Goal: Information Seeking & Learning: Learn about a topic

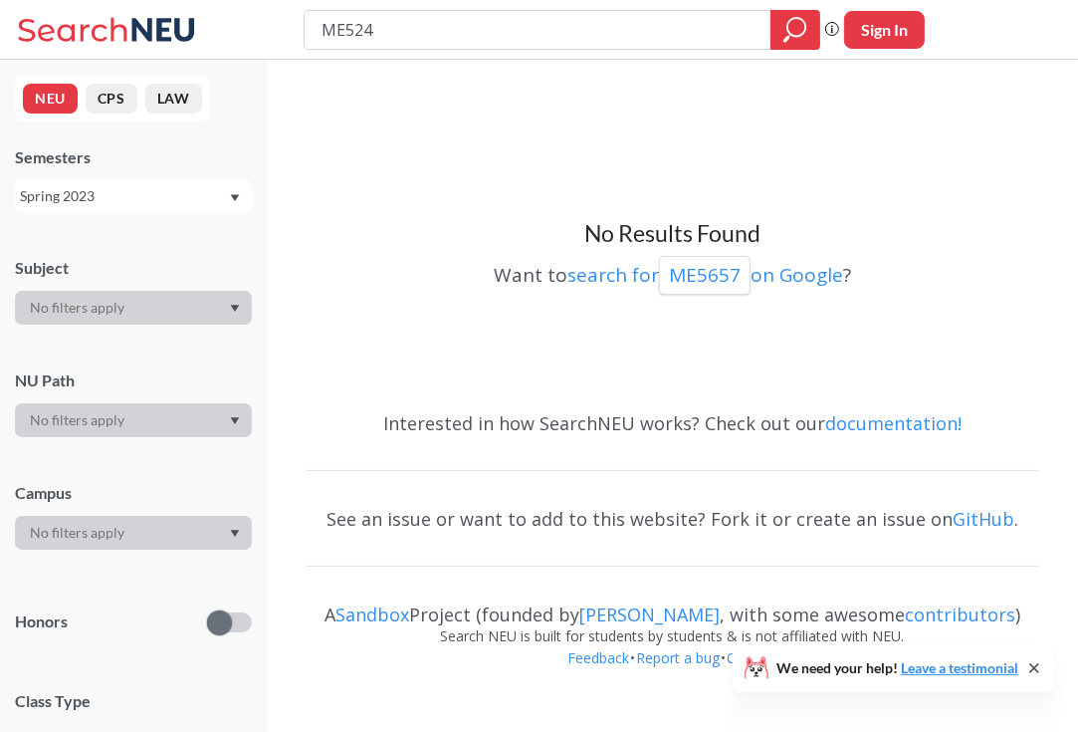
type input "ME5240"
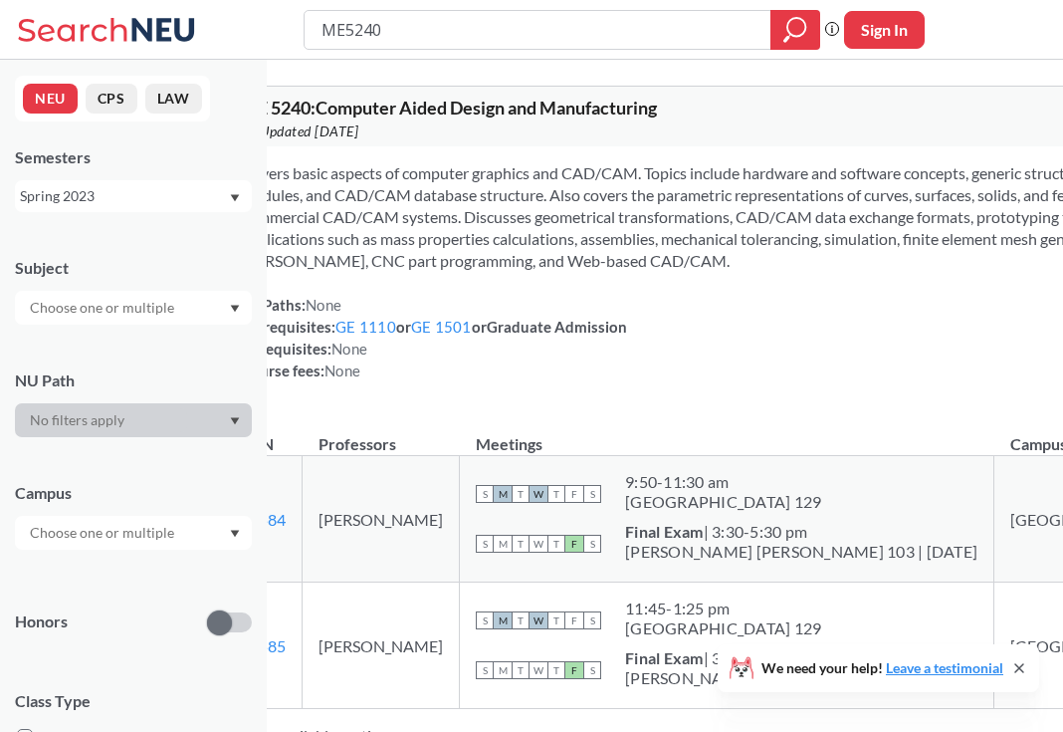
click at [189, 200] on div "Spring 2023" at bounding box center [124, 196] width 208 height 22
click at [109, 246] on div "Fall 2025" at bounding box center [138, 240] width 225 height 22
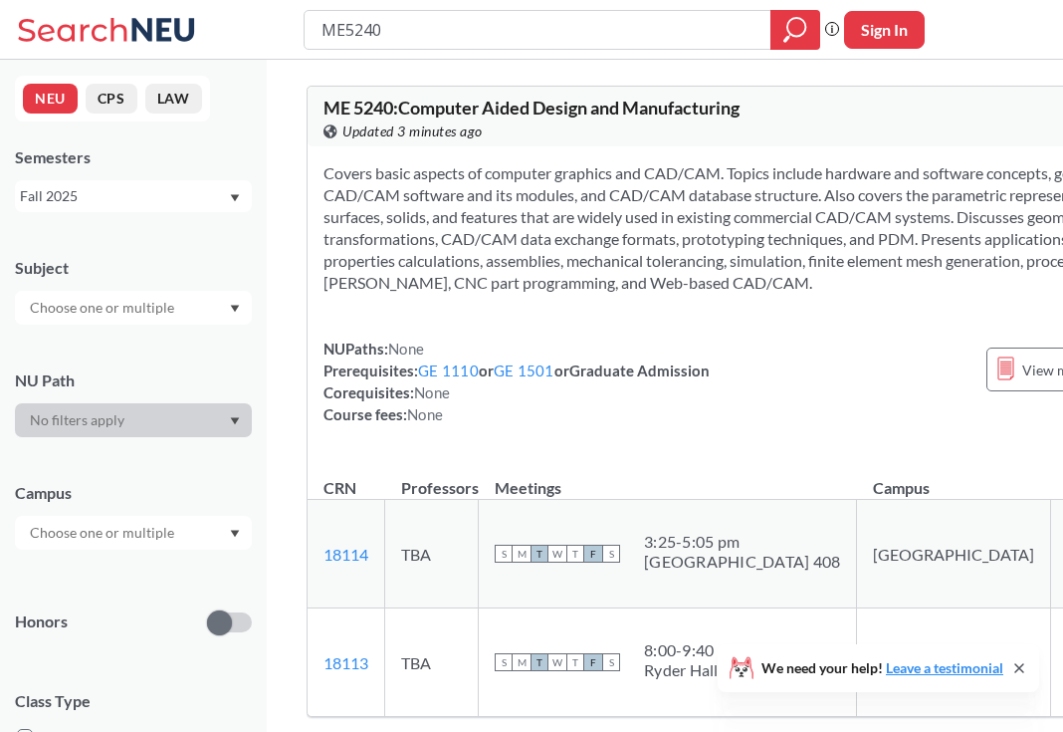
click at [131, 199] on div "Fall 2025" at bounding box center [124, 196] width 208 height 22
click at [113, 275] on div "Summer 2 2025" at bounding box center [133, 294] width 237 height 55
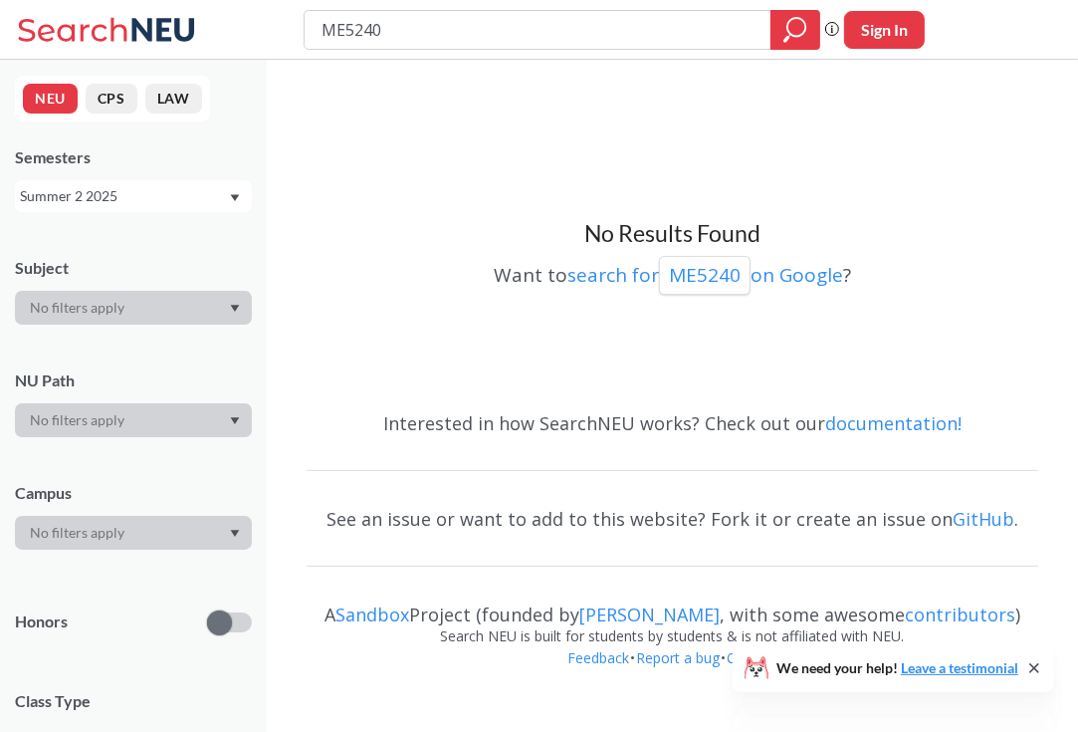
click at [115, 193] on div "Summer 2 2025" at bounding box center [124, 196] width 208 height 22
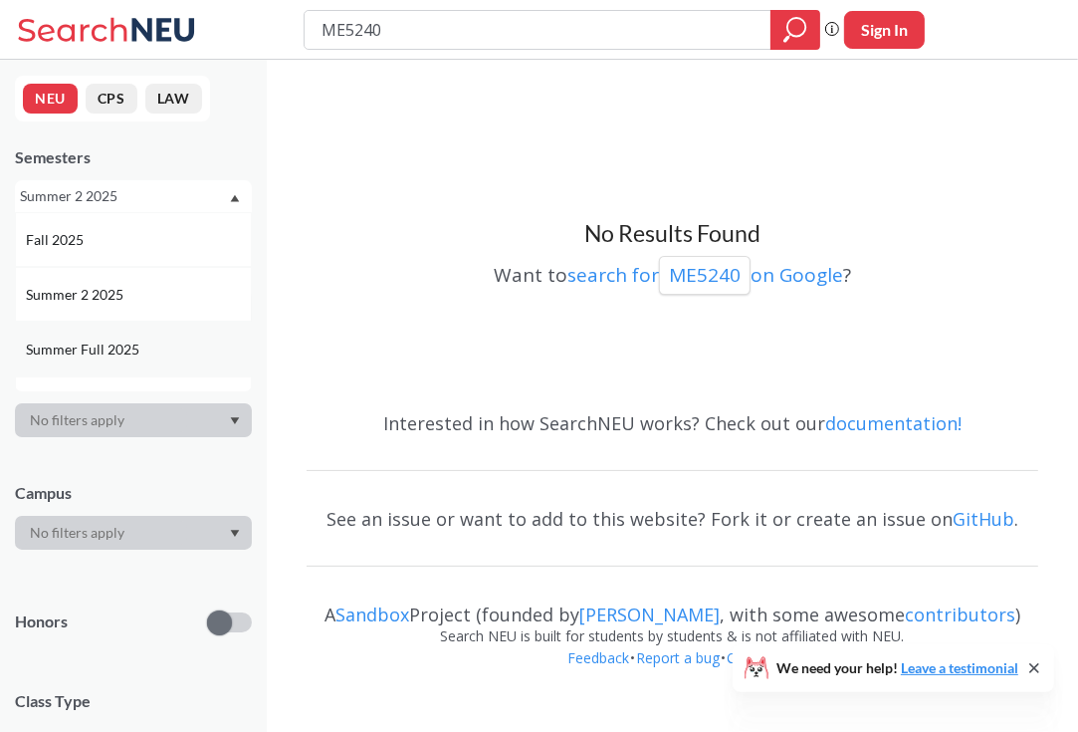
click at [111, 337] on div "Summer Full 2025" at bounding box center [133, 349] width 237 height 55
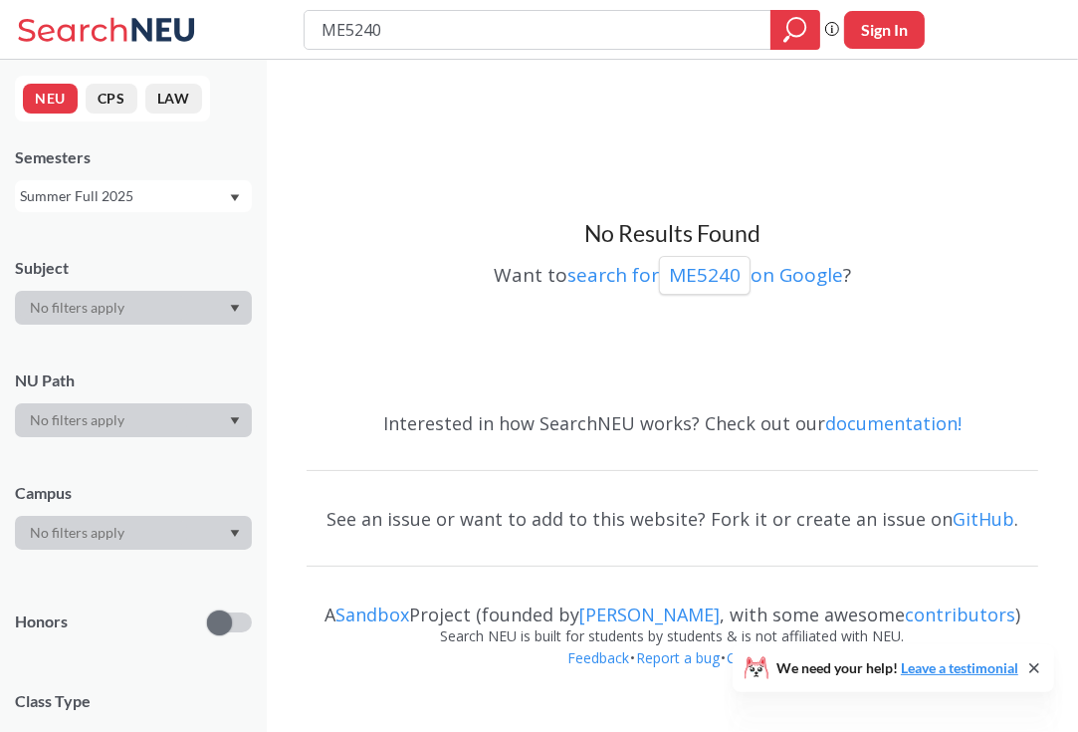
click at [97, 201] on div "Summer Full 2025" at bounding box center [124, 196] width 208 height 22
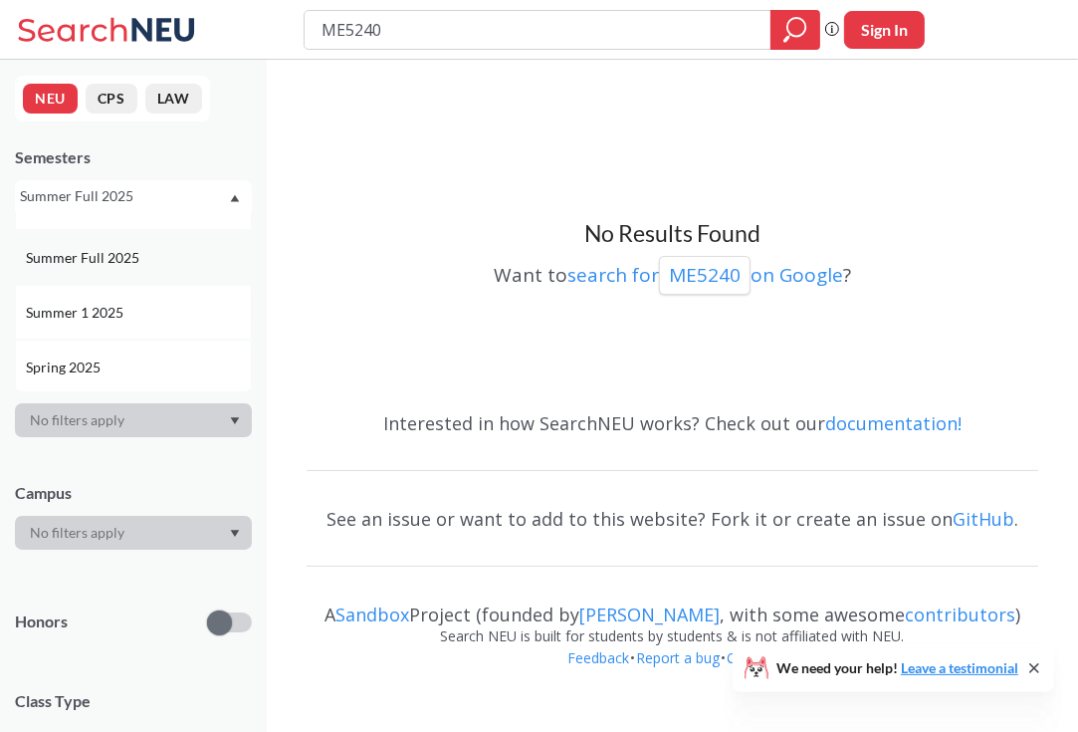
scroll to position [92, 0]
click at [102, 316] on span "Summer 1 2025" at bounding box center [77, 313] width 102 height 22
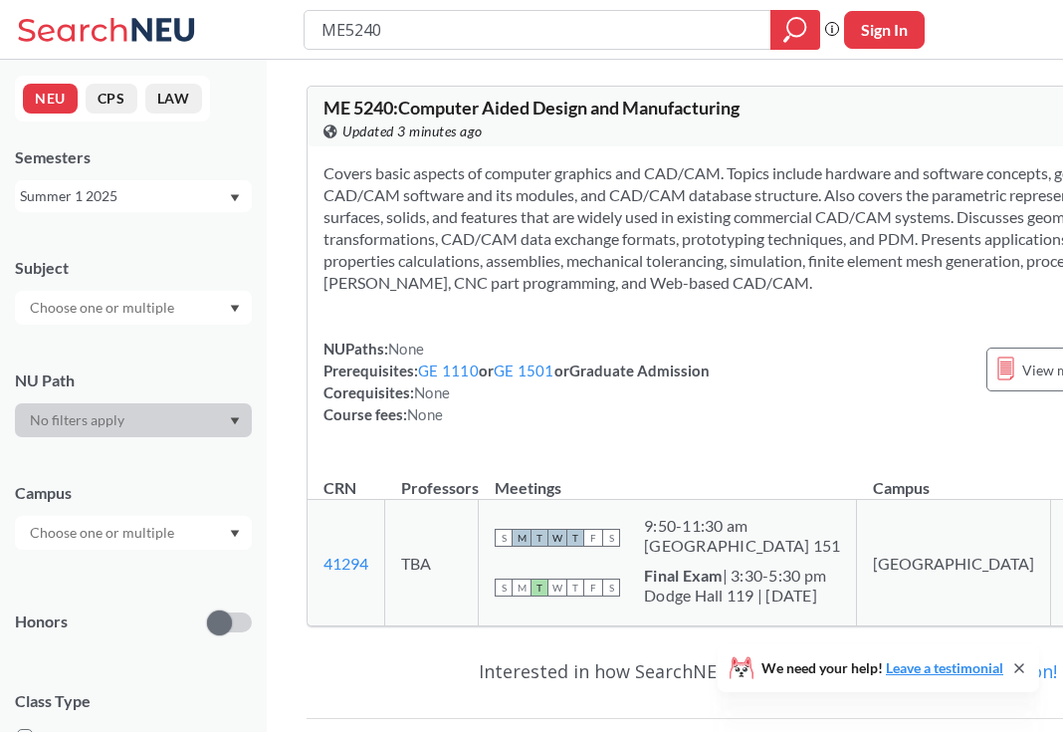
click at [108, 200] on div "Summer 1 2025" at bounding box center [124, 196] width 208 height 22
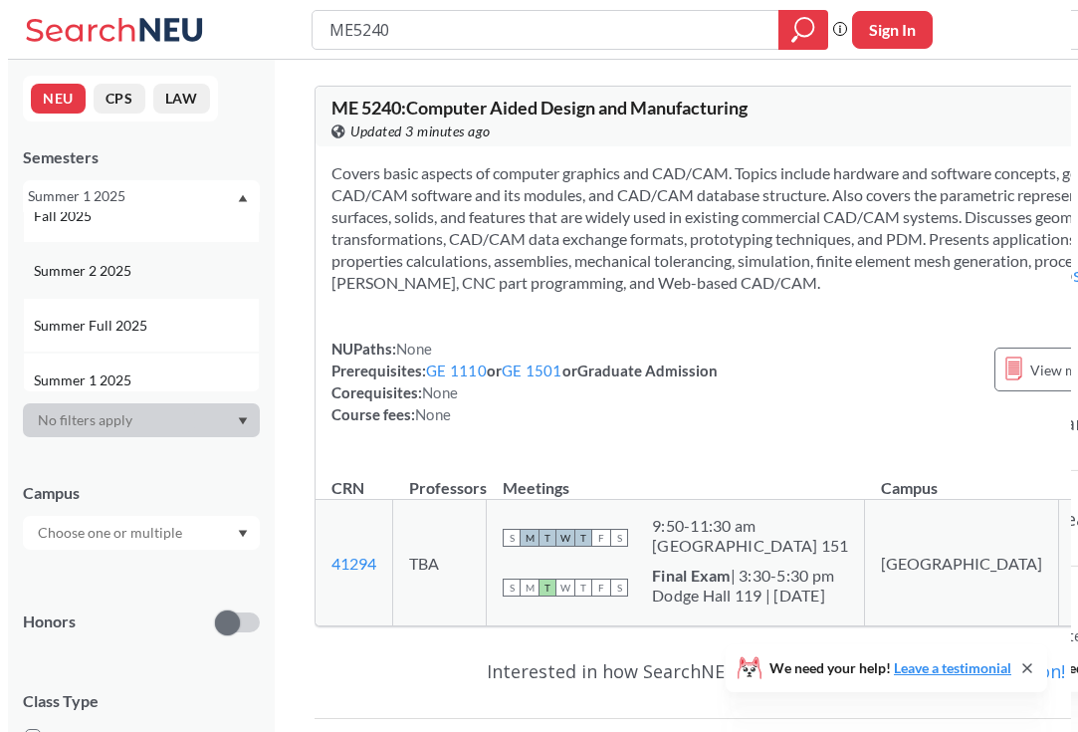
scroll to position [28, 0]
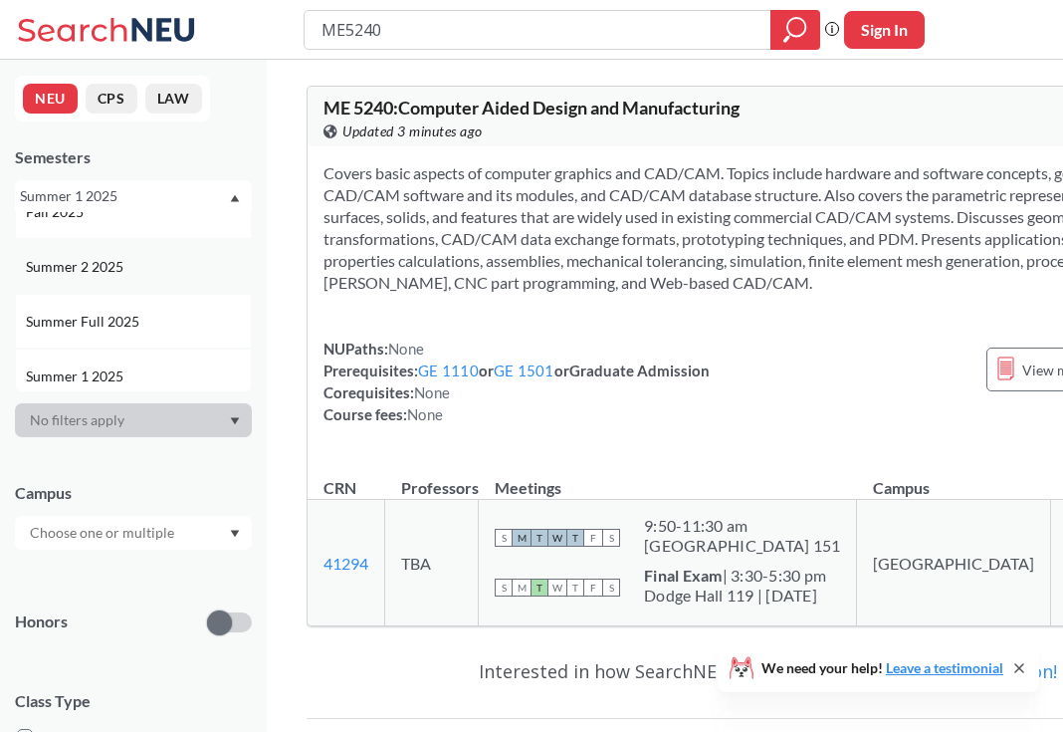
click at [86, 269] on span "Summer 2 2025" at bounding box center [77, 267] width 102 height 22
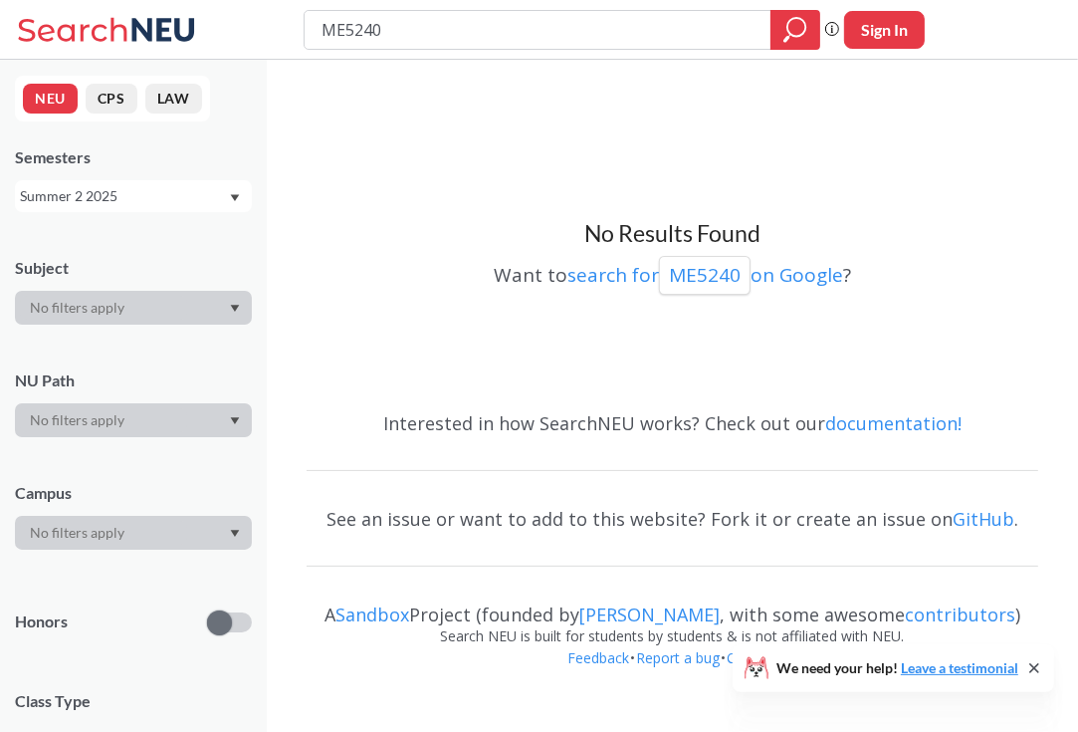
click at [102, 205] on div "Summer 2 2025" at bounding box center [124, 196] width 208 height 22
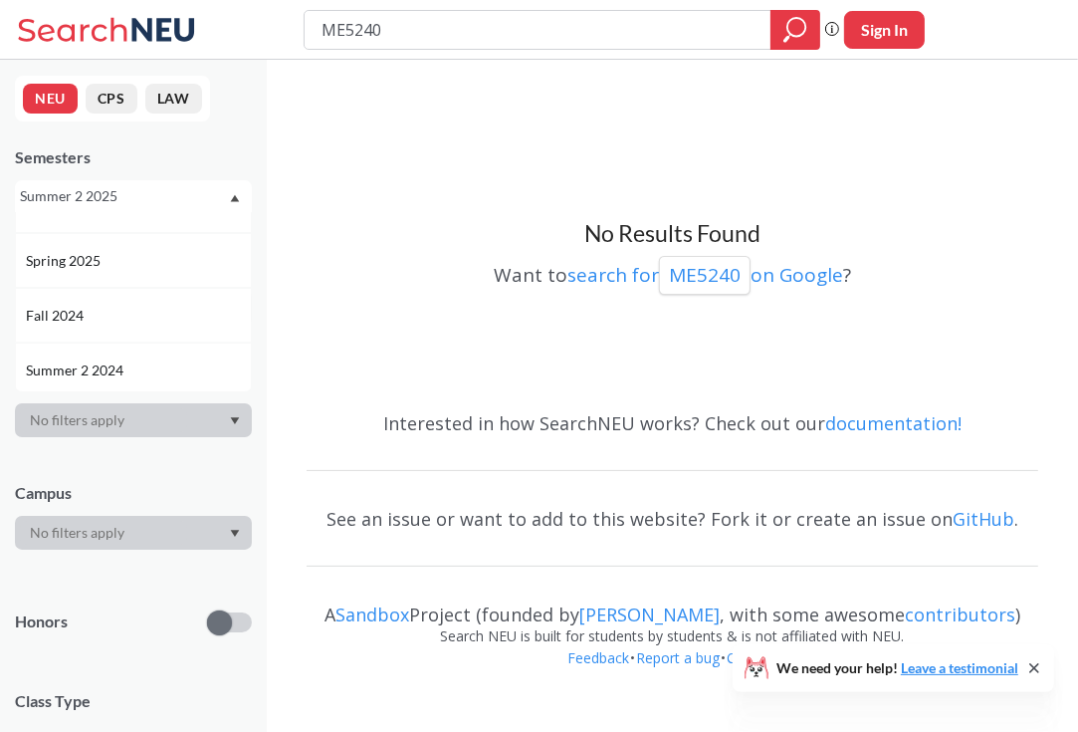
scroll to position [199, 0]
click at [88, 270] on div "Spring 2025" at bounding box center [133, 259] width 237 height 55
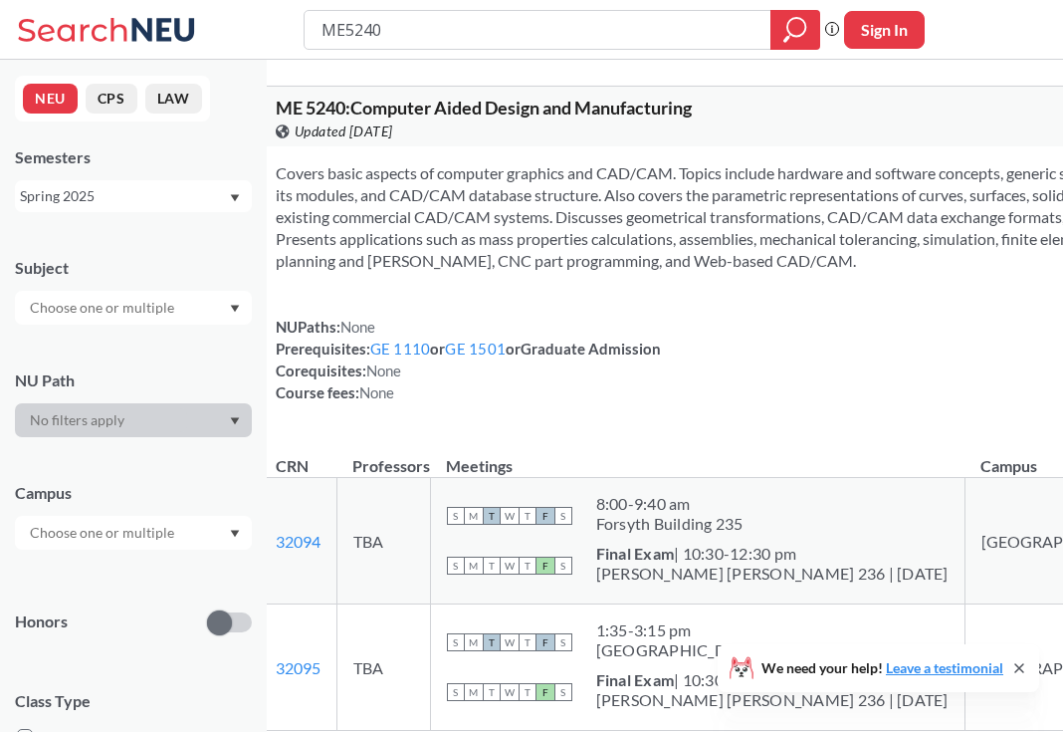
click at [119, 197] on div "Spring 2025" at bounding box center [124, 196] width 208 height 22
click at [103, 310] on span "Summer 1 2025" at bounding box center [77, 321] width 102 height 22
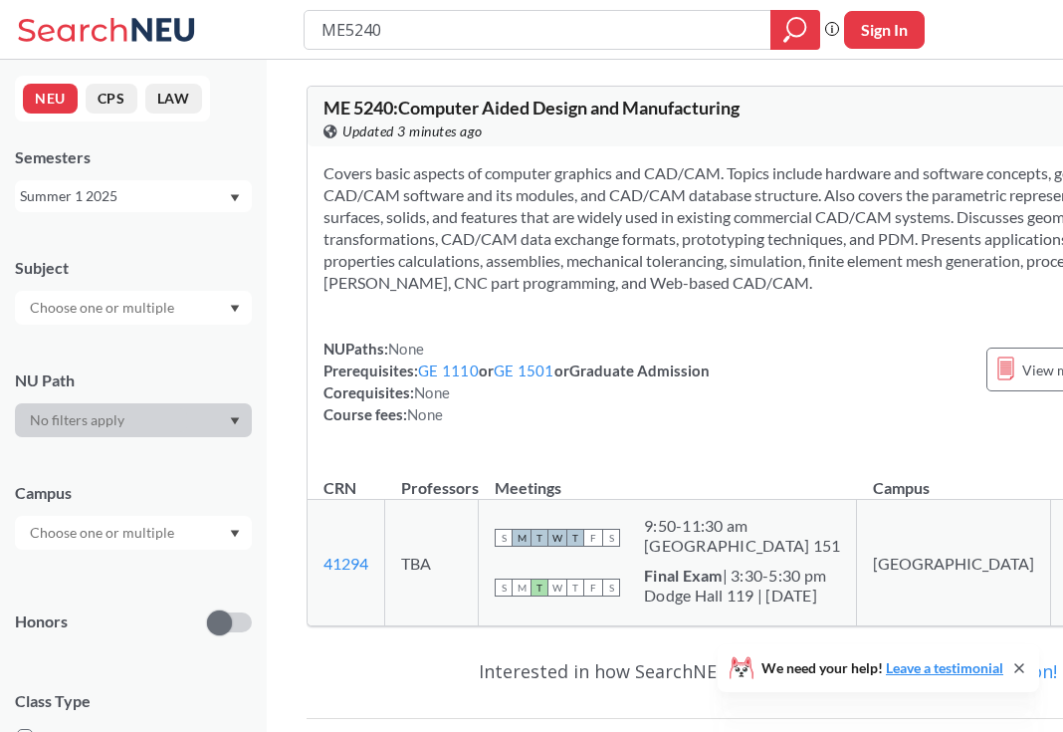
click at [182, 196] on div "Summer 1 2025" at bounding box center [124, 196] width 208 height 22
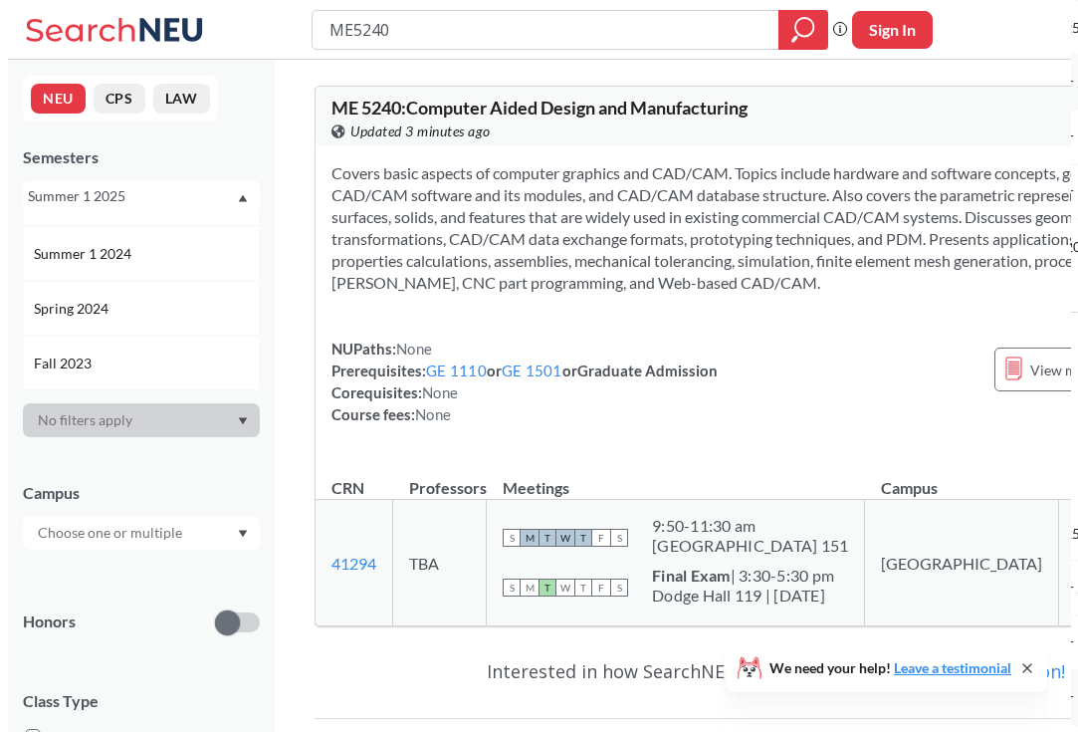
scroll to position [422, 0]
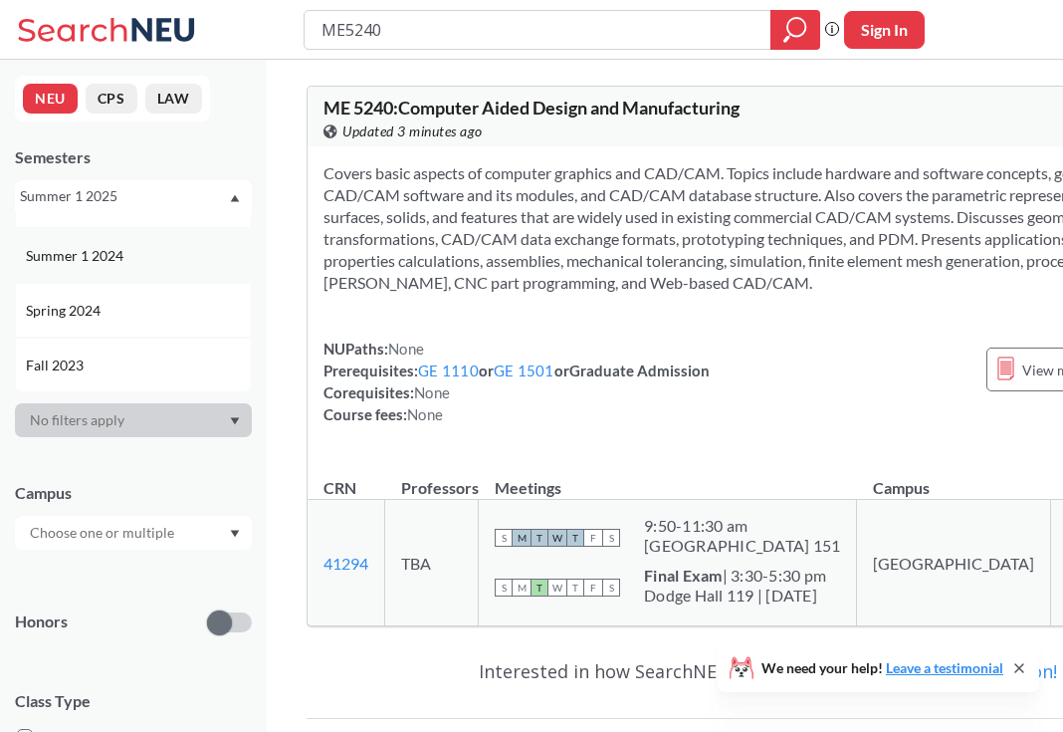
click at [92, 257] on span "Summer 1 2024" at bounding box center [77, 256] width 102 height 22
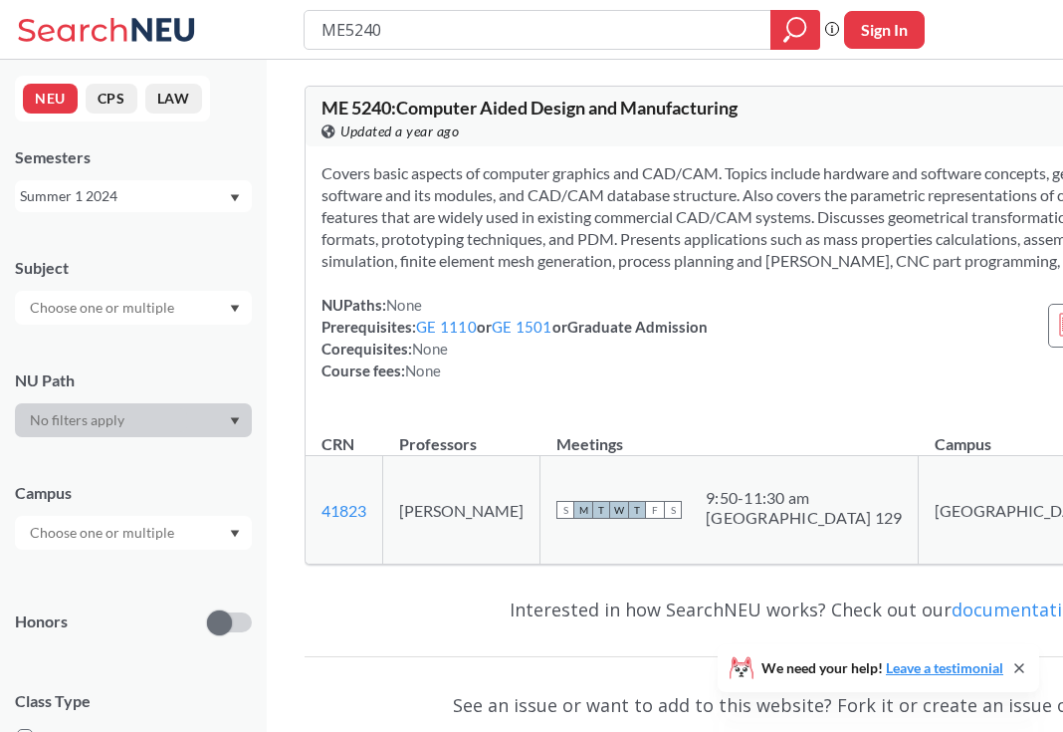
click at [243, 301] on div at bounding box center [133, 308] width 237 height 34
click at [177, 347] on div "ME ( 1 )" at bounding box center [138, 343] width 225 height 22
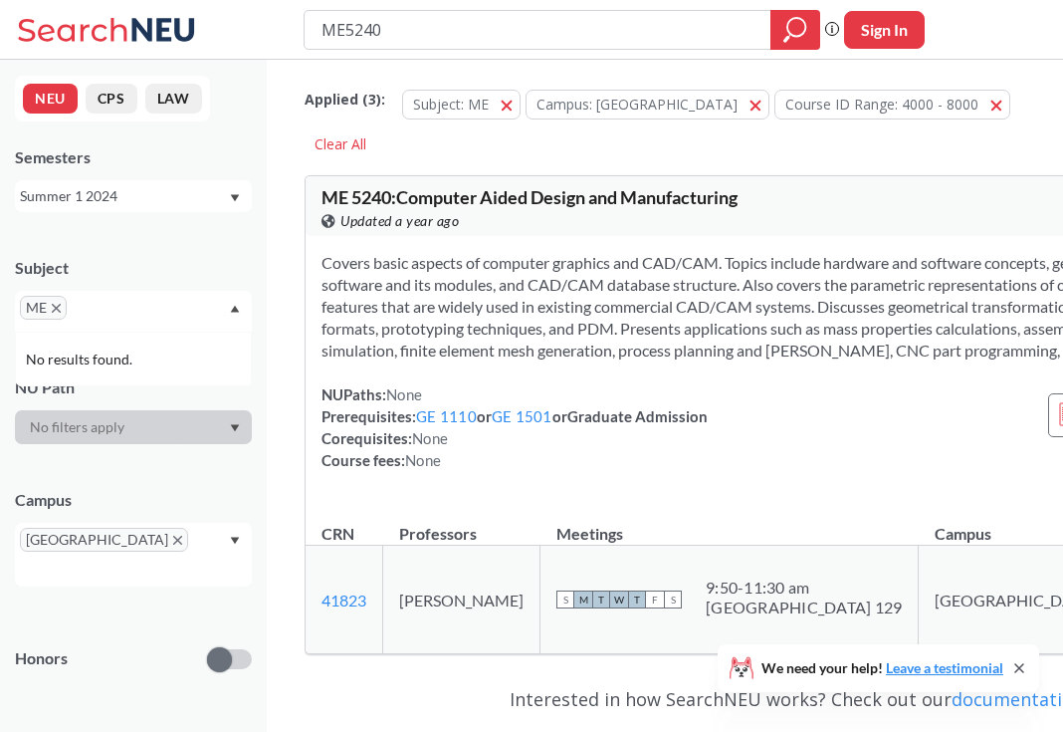
click at [142, 182] on div "Summer 1 2024" at bounding box center [133, 196] width 237 height 32
click at [110, 149] on div "Semesters" at bounding box center [133, 157] width 237 height 22
click at [227, 197] on div "Summer 1 2024" at bounding box center [124, 196] width 208 height 22
click at [145, 429] on div at bounding box center [133, 427] width 237 height 34
